Goal: Find specific page/section: Find specific page/section

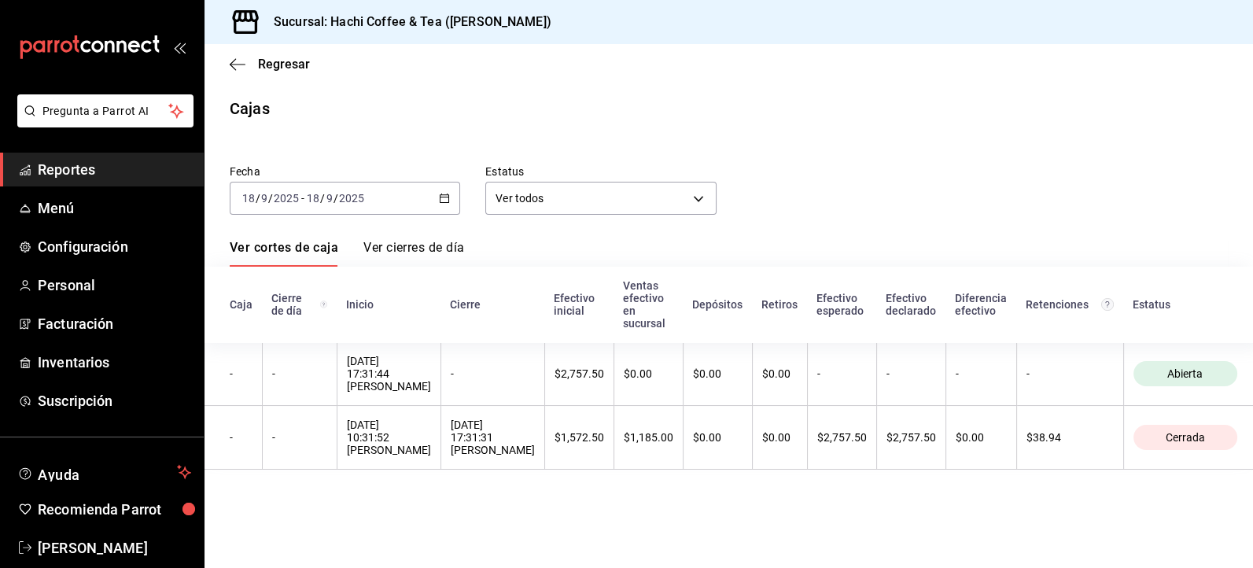
click at [138, 169] on span "Reportes" at bounding box center [114, 169] width 153 height 21
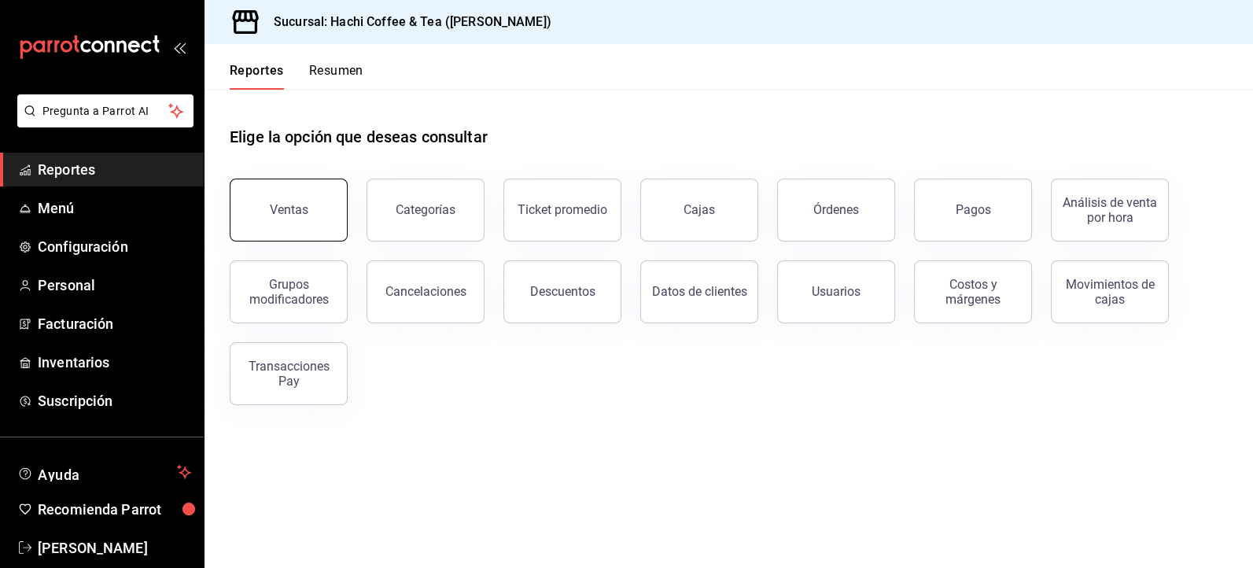
click at [292, 230] on button "Ventas" at bounding box center [289, 210] width 118 height 63
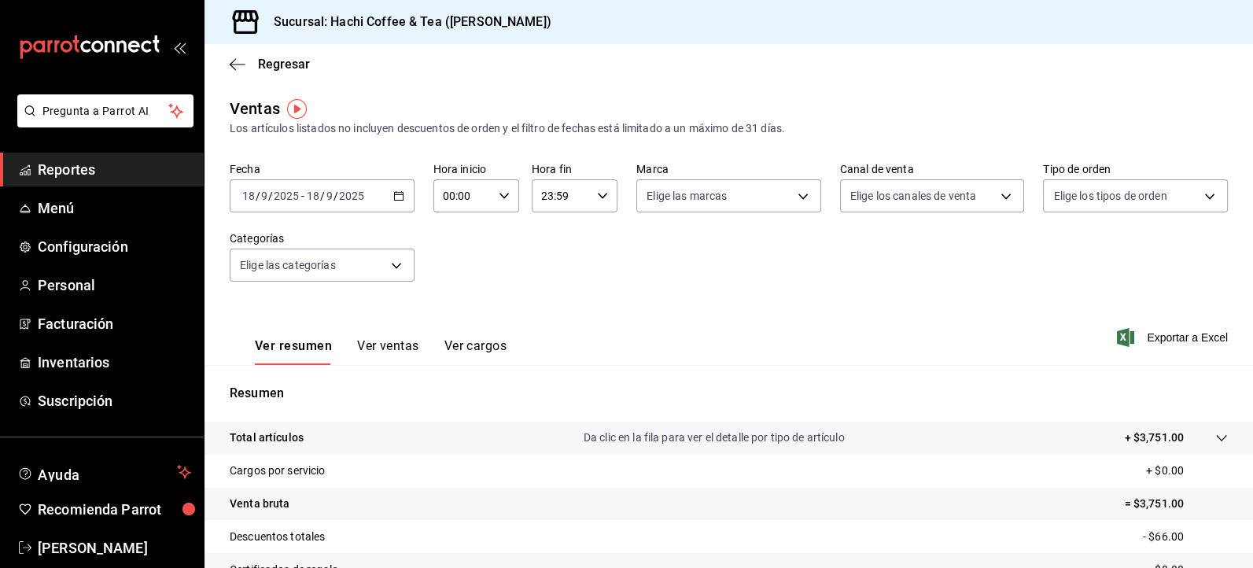
click at [142, 179] on span "Reportes" at bounding box center [114, 169] width 153 height 21
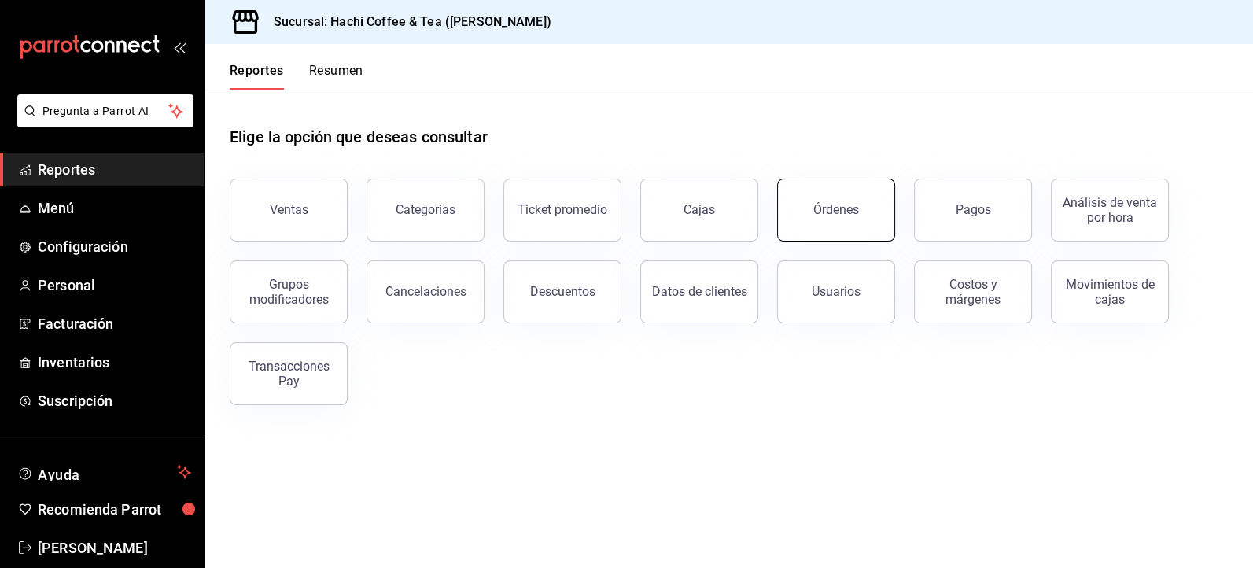
click at [837, 230] on button "Órdenes" at bounding box center [836, 210] width 118 height 63
